Goal: Transaction & Acquisition: Purchase product/service

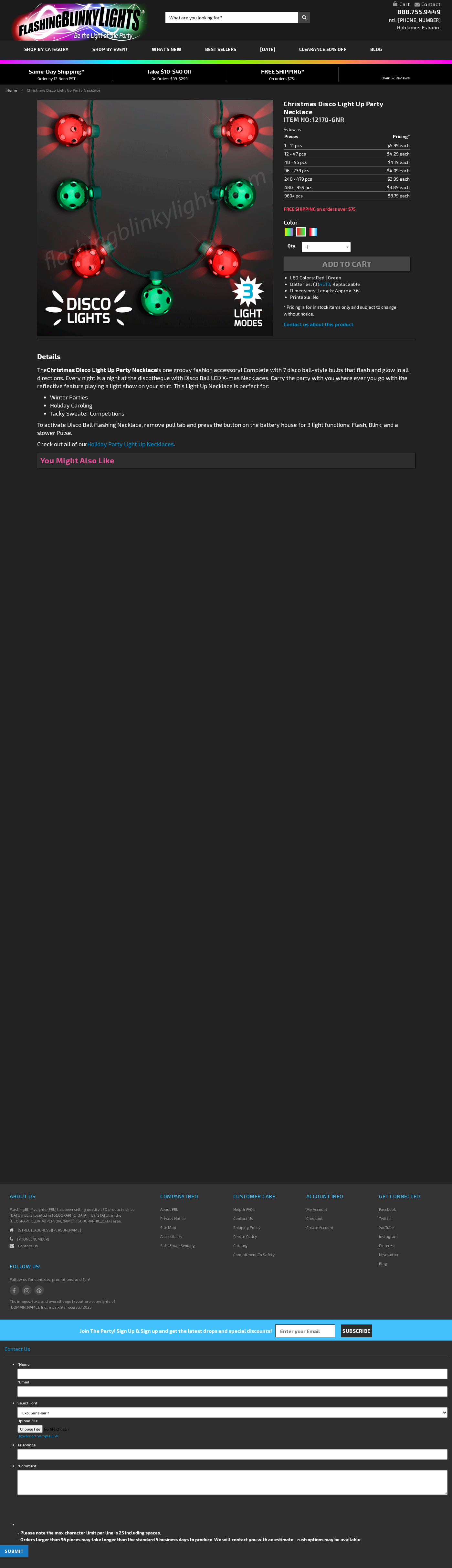
type input "5642"
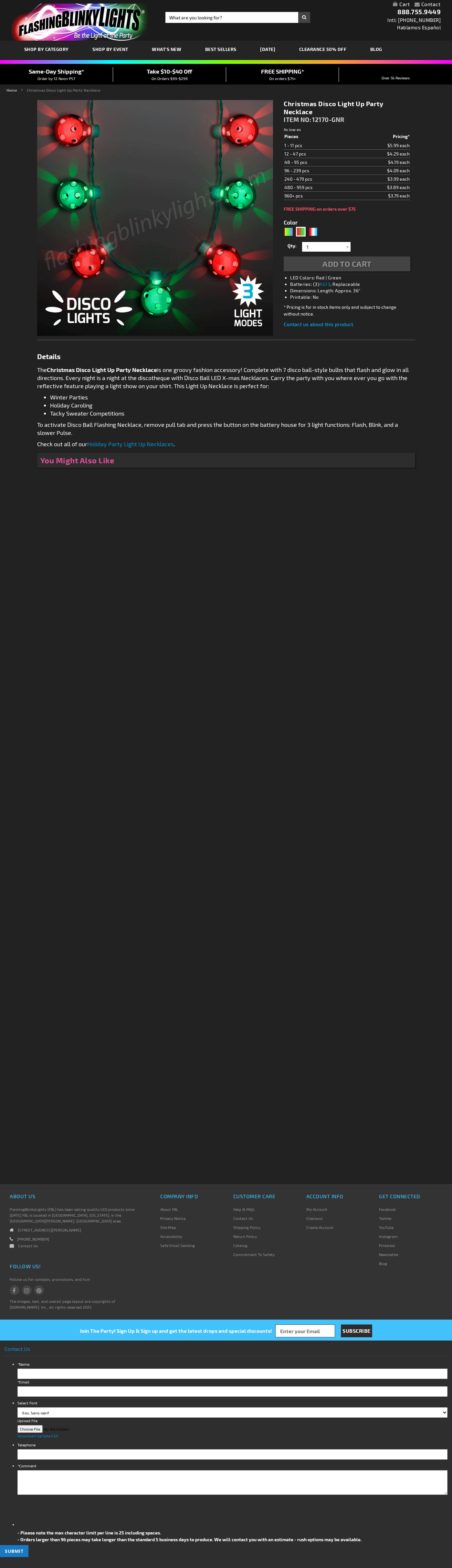
type input "5642"
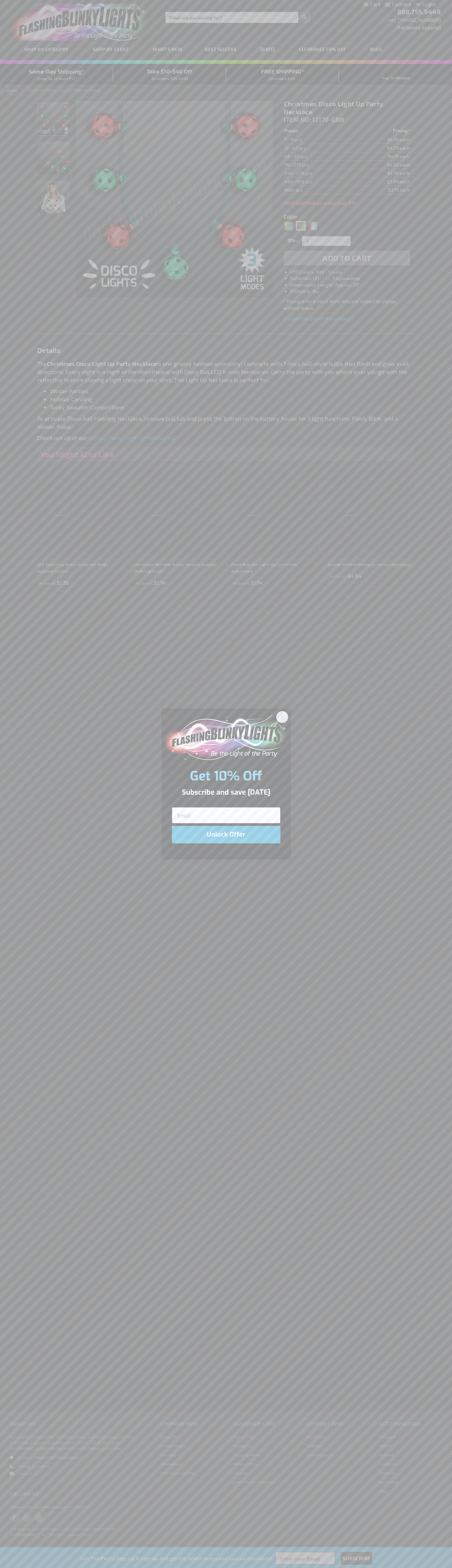
click at [282, 716] on icon "Close dialog" at bounding box center [281, 716] width 4 height 4
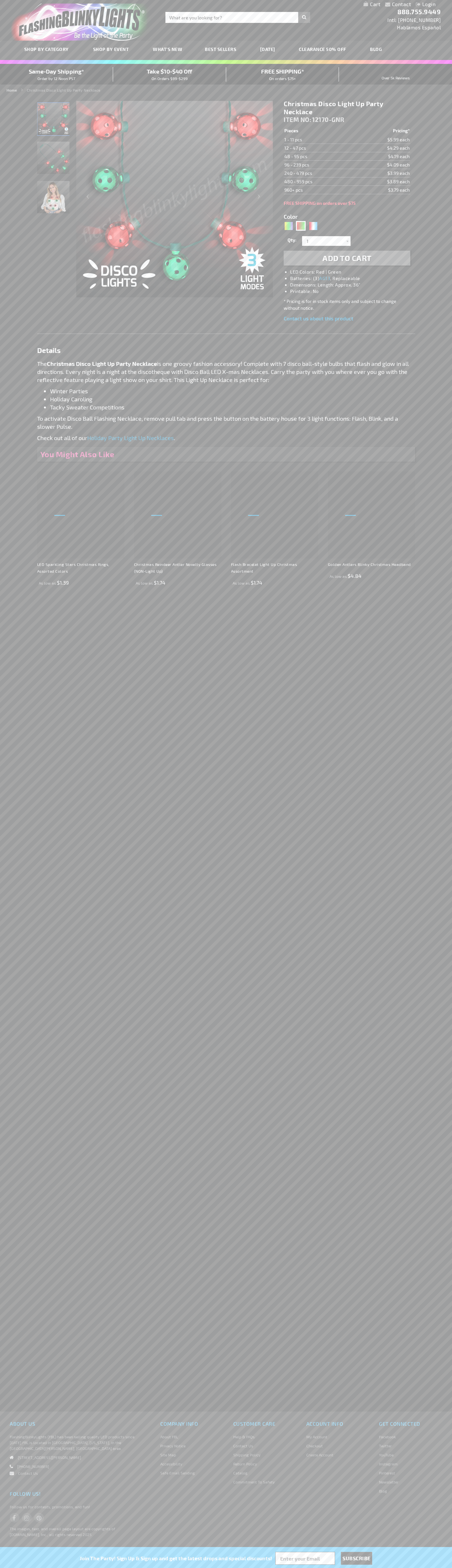
click at [353, 272] on li "LED Colors: Red | Green" at bounding box center [353, 272] width 126 height 7
click at [347, 258] on span "Add to Cart" at bounding box center [347, 257] width 49 height 9
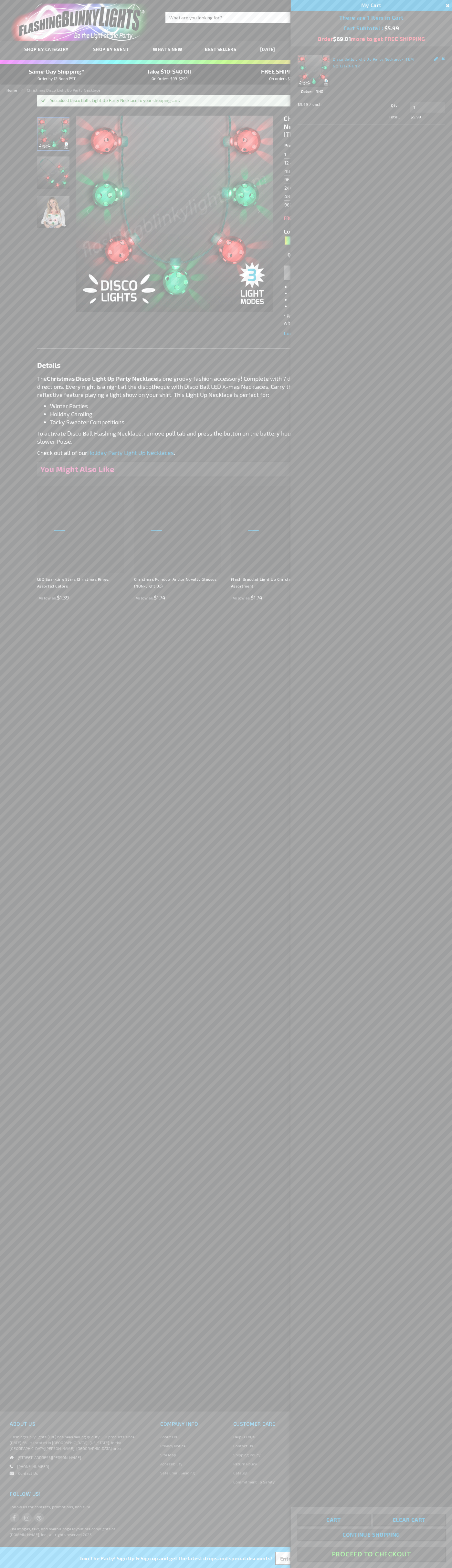
click at [371, 1554] on button "Proceed To Checkout" at bounding box center [371, 1554] width 148 height 15
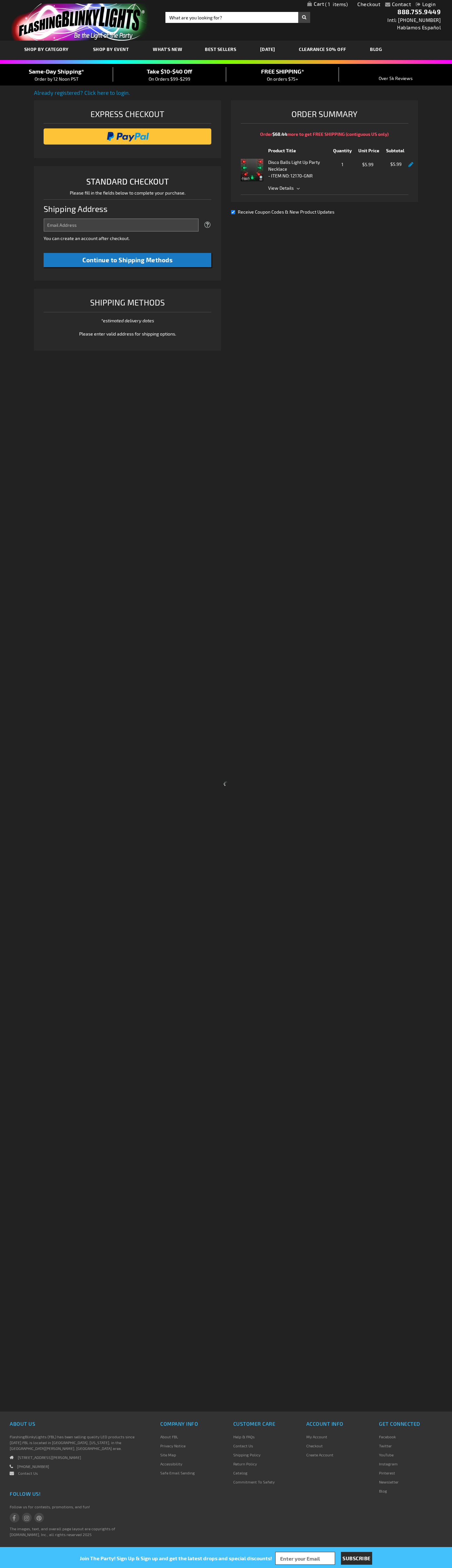
select select "US"
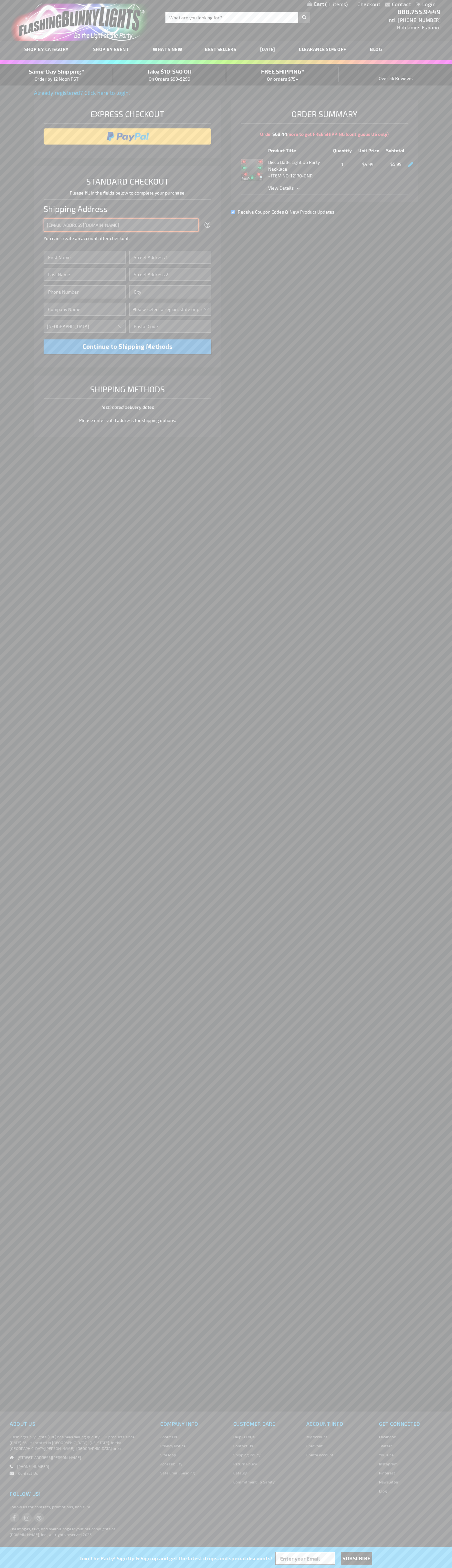
type input "johnsmith005@storebotmail.joonix.net"
type input "John"
type input "651 N. 34th Str."
type input "First floor"
type input "seattle"
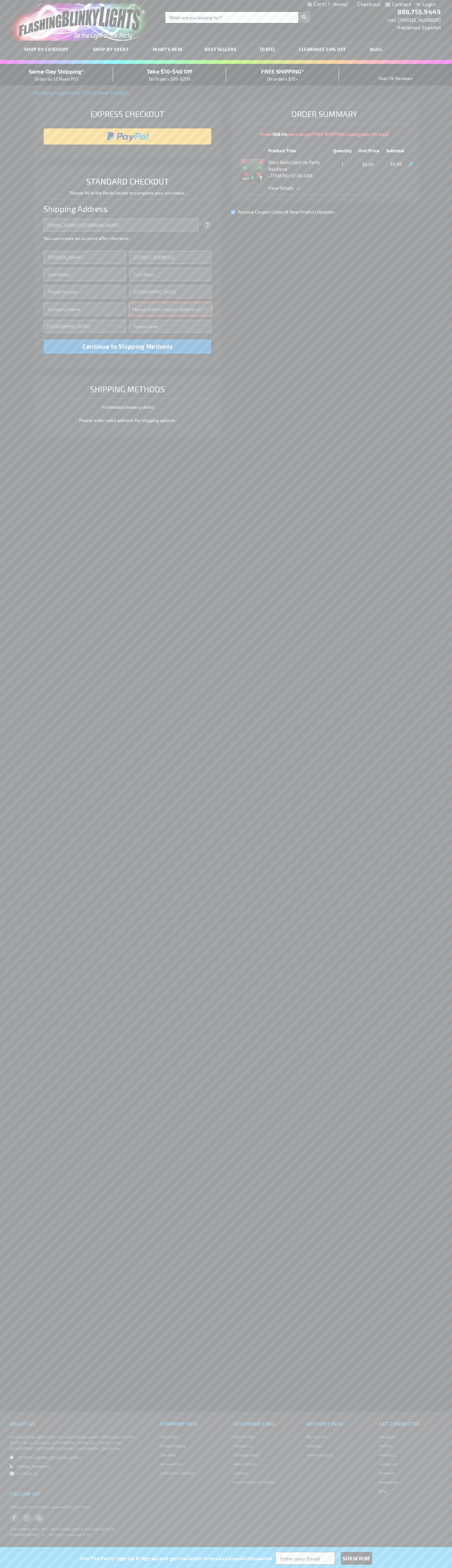
select select "62"
type input "98103"
type input "Smith"
type input "6502530000"
type input "John Smith"
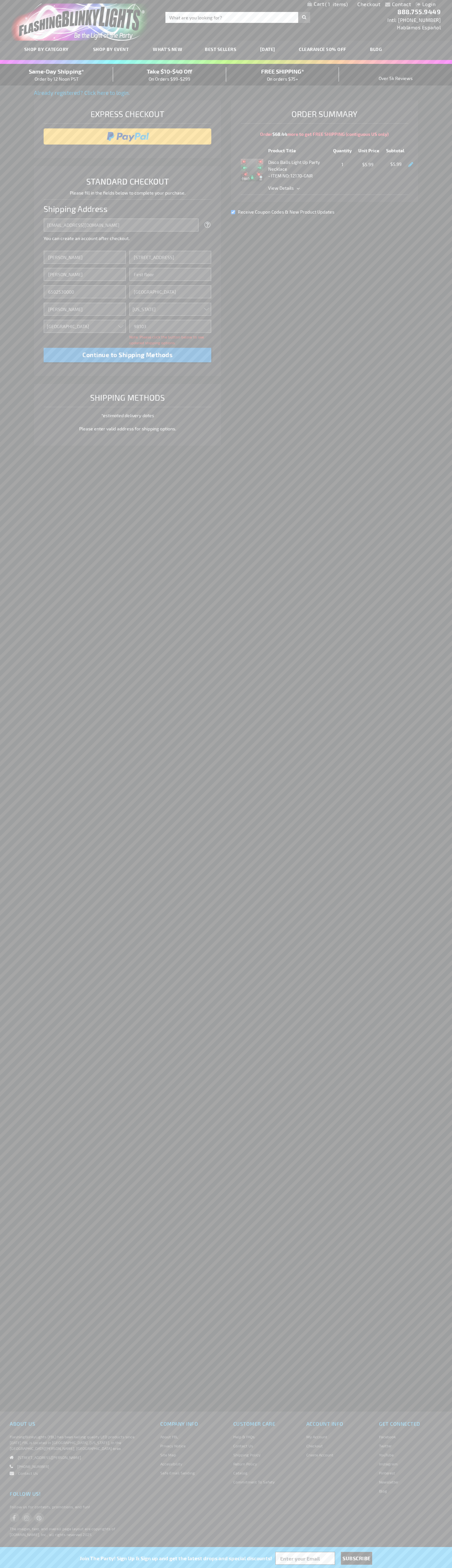
click at [57, 75] on div "Same-Day Shipping* Order by 12 Noon PST" at bounding box center [57, 74] width 113 height 15
click at [127, 136] on input "image" at bounding box center [127, 136] width 161 height 13
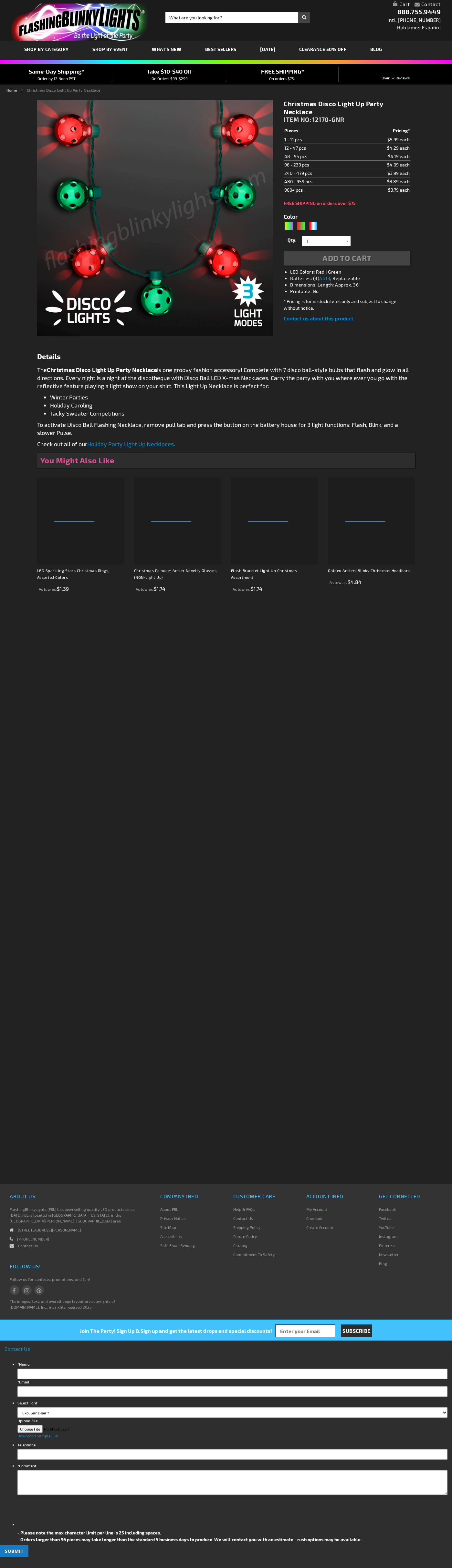
type input "5642"
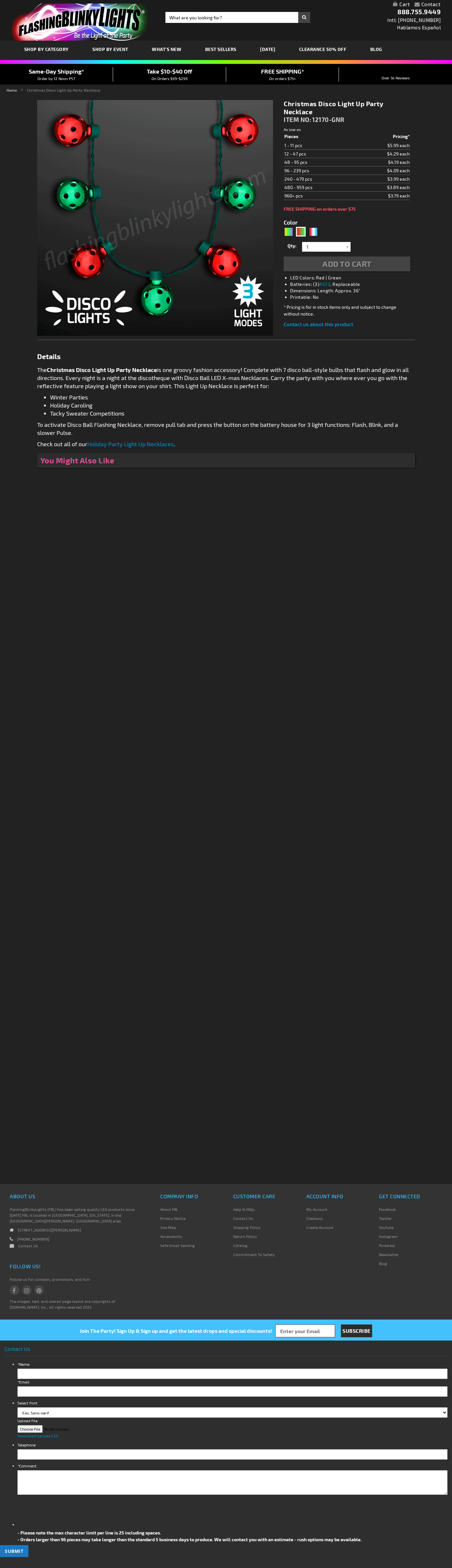
type input "5642"
